Goal: Task Accomplishment & Management: Complete application form

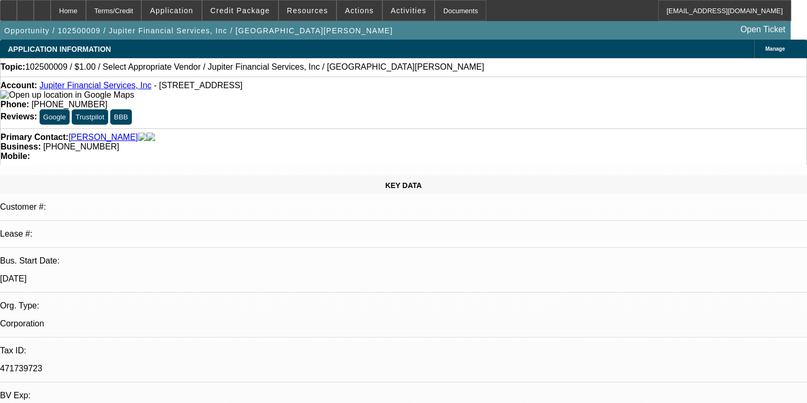
select select "0"
select select "2"
select select "0.1"
select select "4"
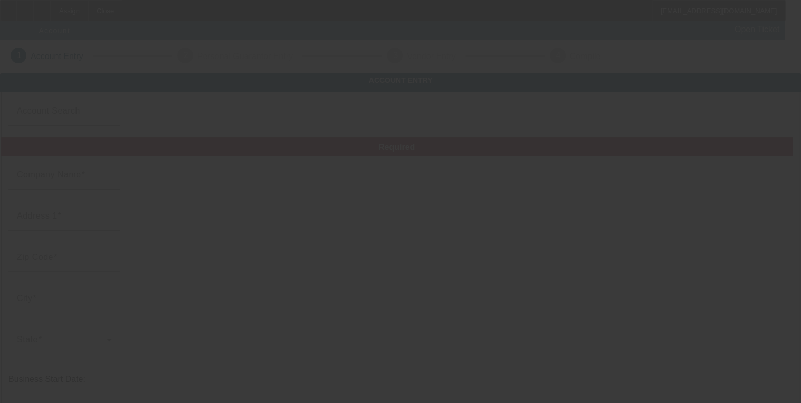
type input "Currency"
type input "Al utility construction llc"
type input "1080 Bowman Cir"
type input "35125"
type input "Pell City"
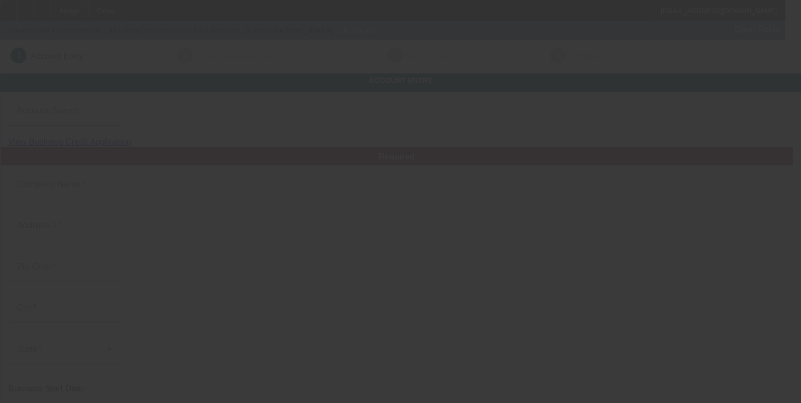
type input "(205) 362-7696"
type input "austinrschiller@gmail.com"
type input "33-2159837"
type input "Currency"
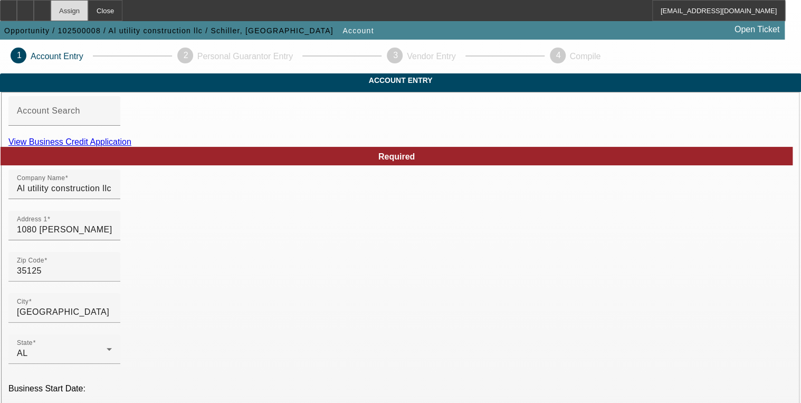
click at [88, 19] on div "Assign" at bounding box center [69, 10] width 37 height 21
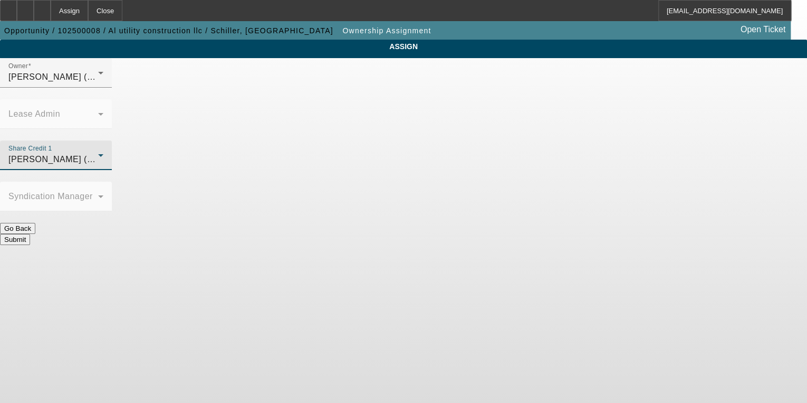
click at [114, 155] on span "O'Connor, Kevin (Lvl 19)" at bounding box center [61, 159] width 106 height 9
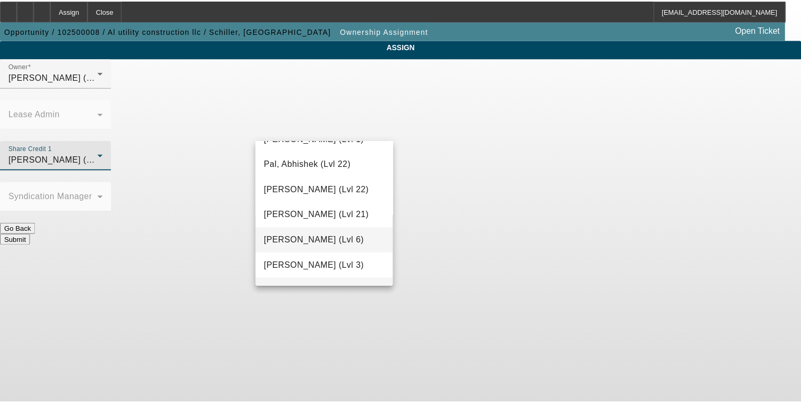
scroll to position [1058, 0]
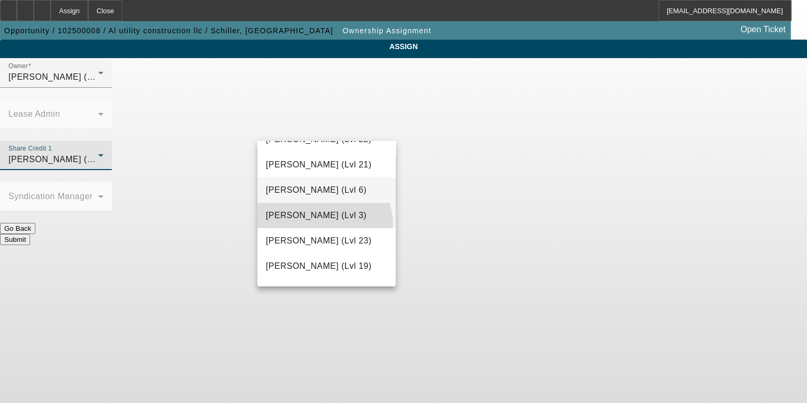
click at [322, 224] on mat-option "Richards, Stephanie (Lvl 3)" at bounding box center [327, 214] width 138 height 25
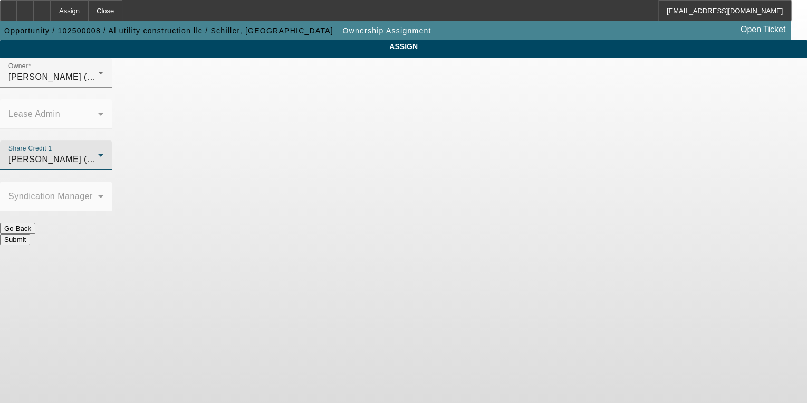
click at [30, 234] on button "Submit" at bounding box center [15, 239] width 30 height 11
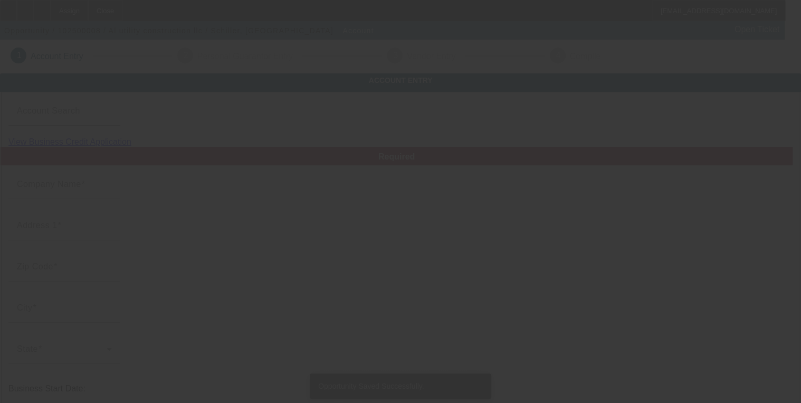
type input "Al utility construction llc"
type input "1080 Bowman Cir"
type input "35125"
type input "Pell City"
type input "(205) 362-7696"
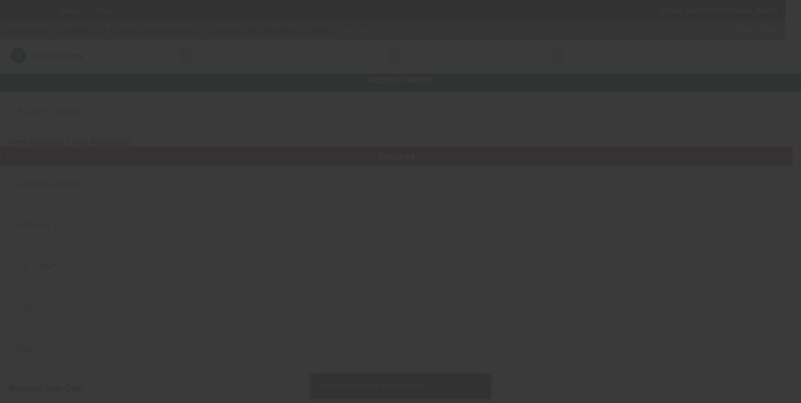
type input "austinrschiller@gmail.com"
type input "33-2159837"
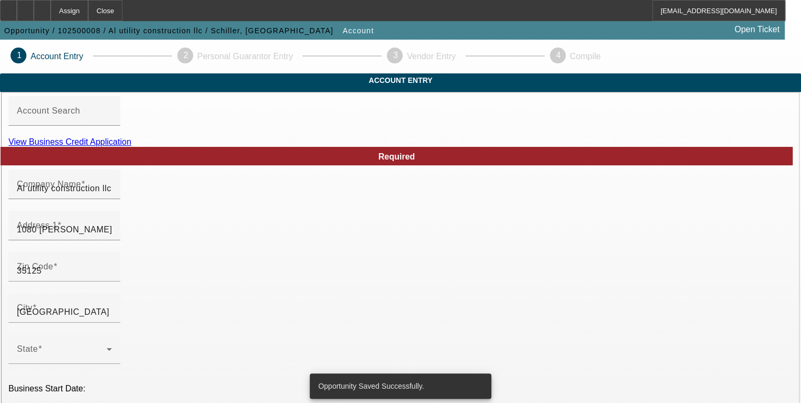
type input "Currency"
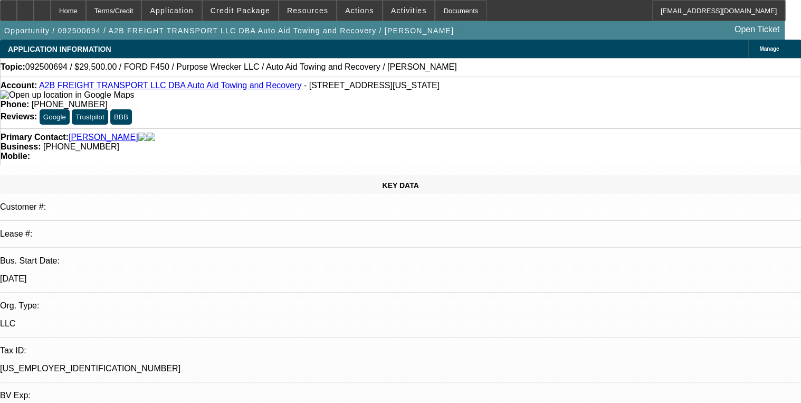
select select "0"
select select "2"
select select "0"
select select "1"
select select "2"
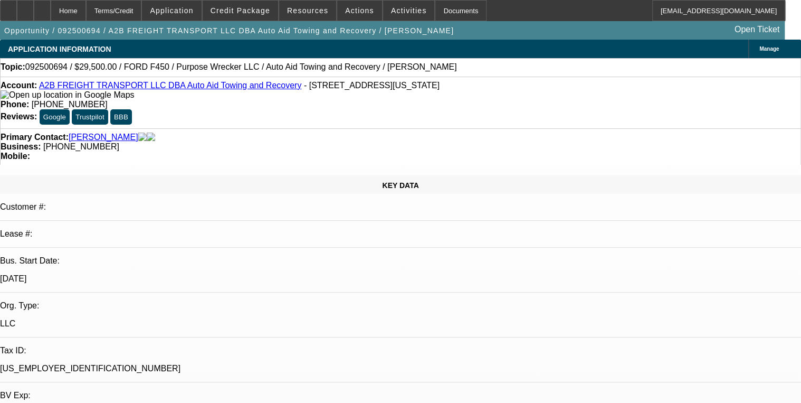
select select "6"
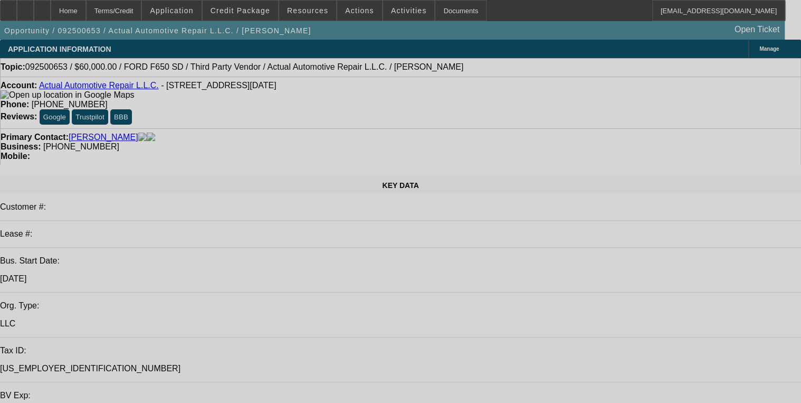
select select "0"
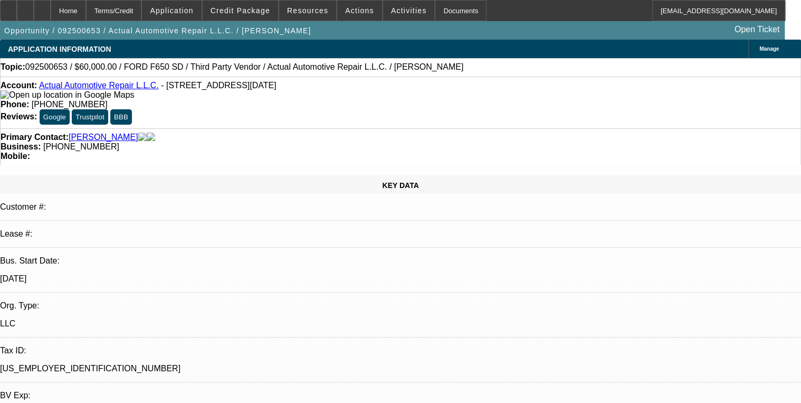
select select "2"
select select "0"
select select "2"
select select "0"
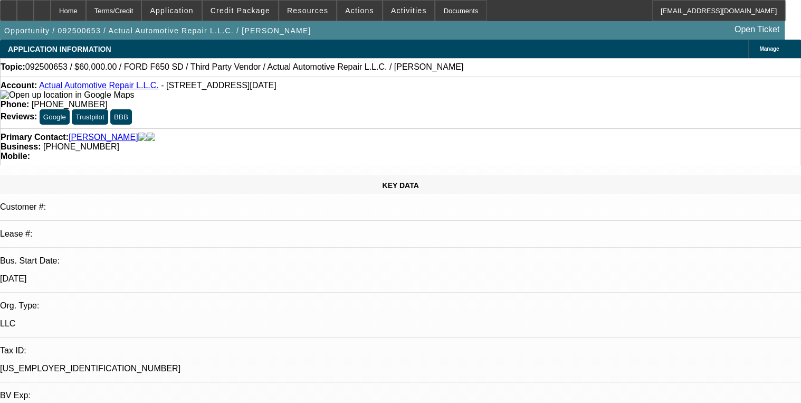
select select "1"
select select "2"
select select "6"
select select "1"
select select "2"
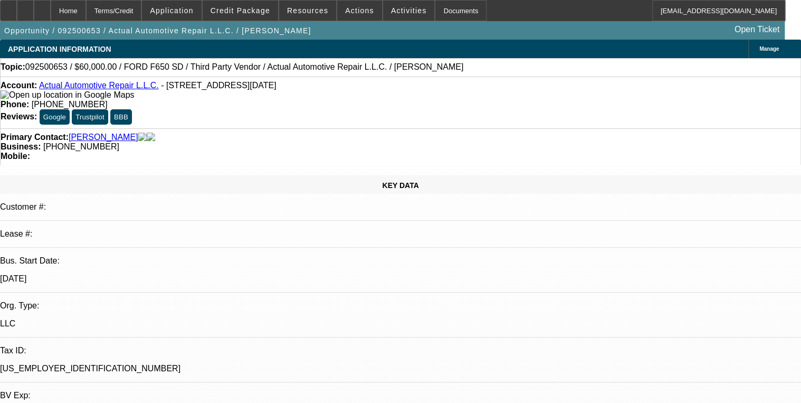
select select "6"
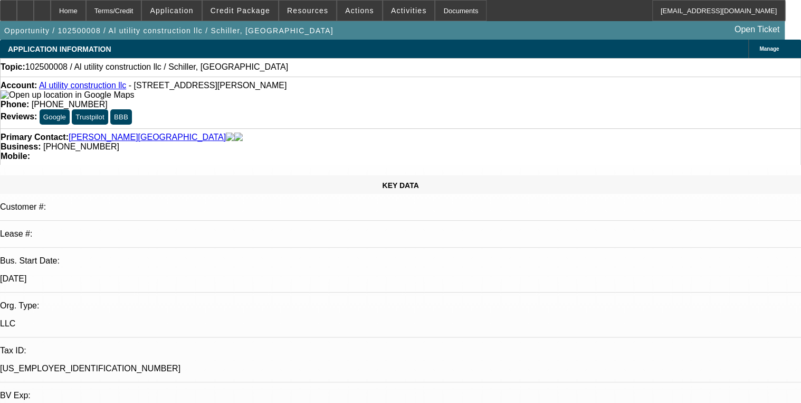
select select "0"
select select "2"
select select "0"
select select "1"
select select "2"
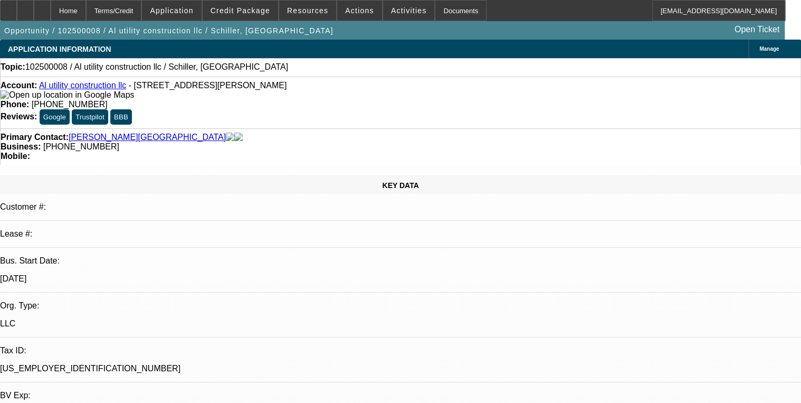
select select "6"
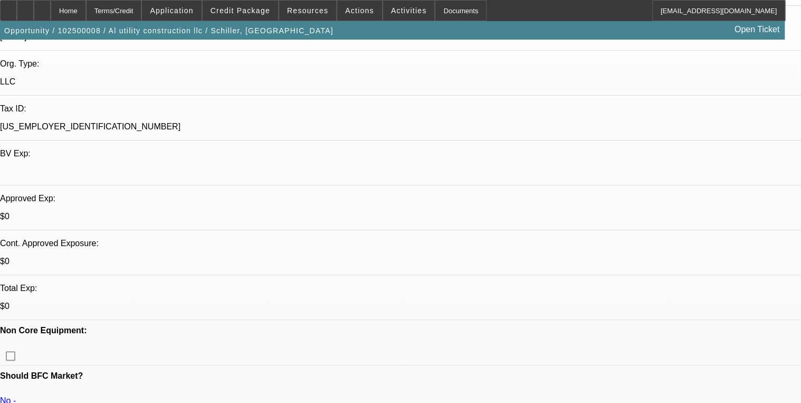
scroll to position [253, 0]
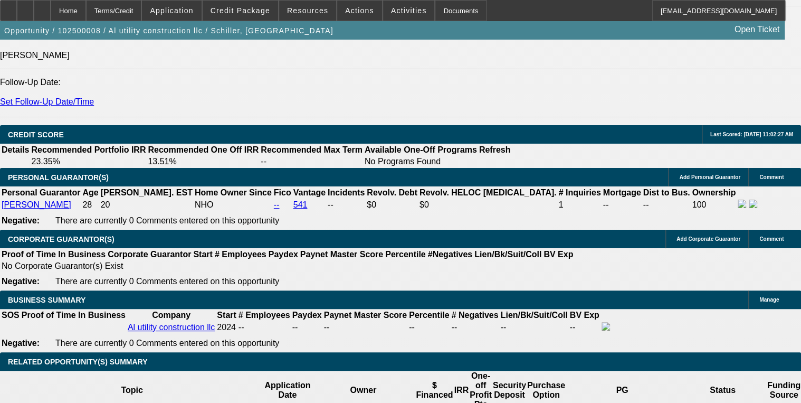
scroll to position [1478, 0]
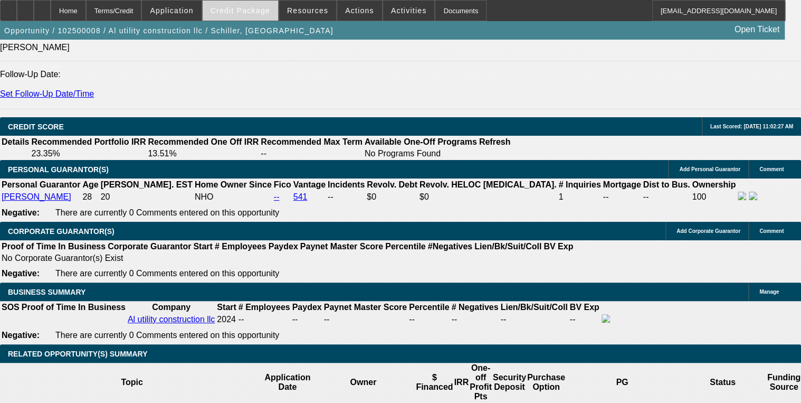
click at [227, 16] on span at bounding box center [240, 10] width 75 height 25
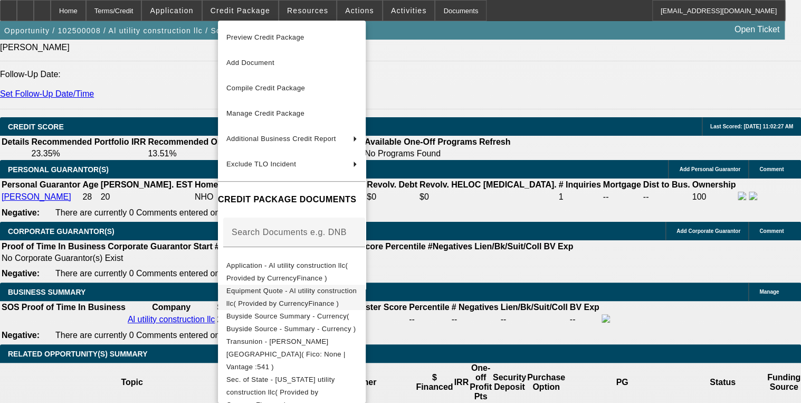
click at [289, 292] on span "Equipment Quote - Al utility construction llc( Provided by CurrencyFinance )" at bounding box center [291, 297] width 130 height 21
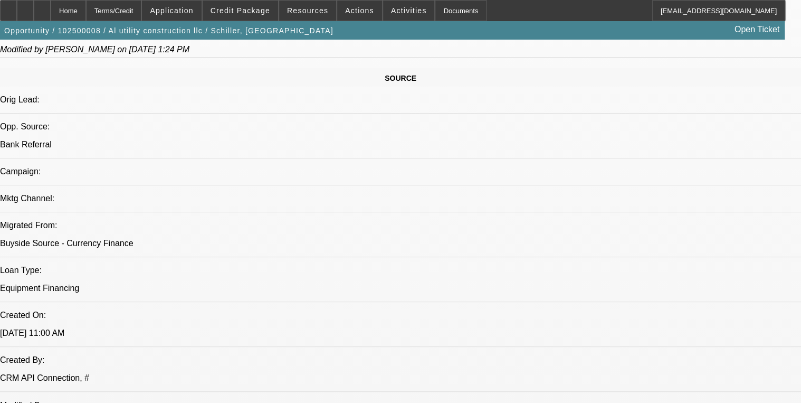
scroll to position [591, 0]
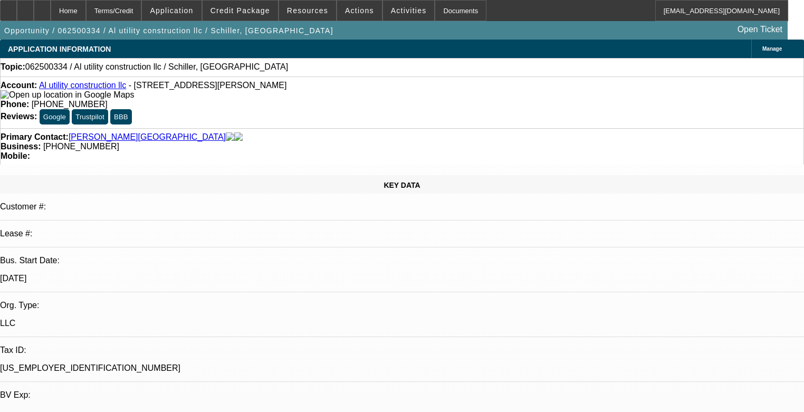
select select "0"
select select "2"
select select "0"
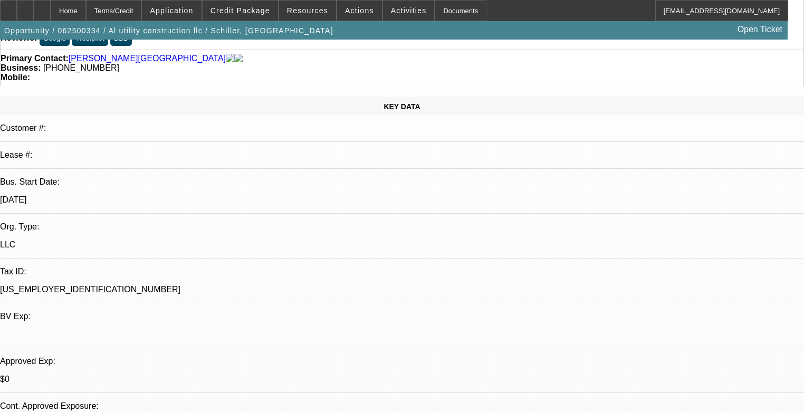
select select "1"
select select "2"
select select "6"
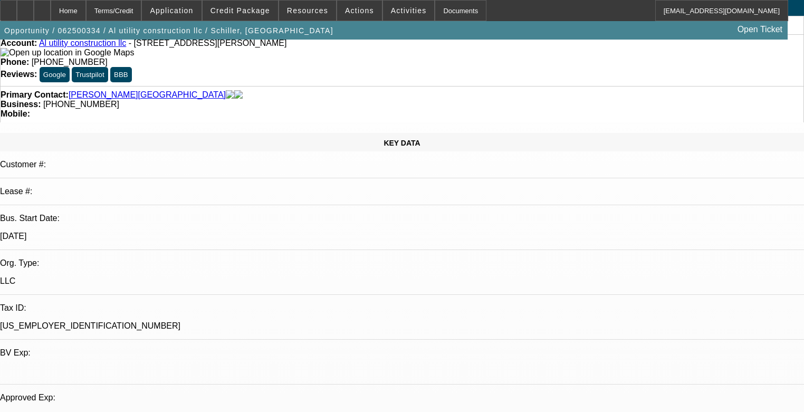
scroll to position [42, 0]
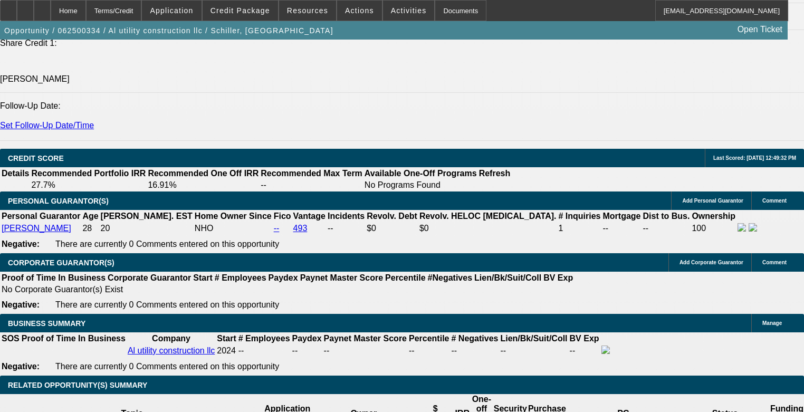
scroll to position [1478, 0]
